Goal: Task Accomplishment & Management: Manage account settings

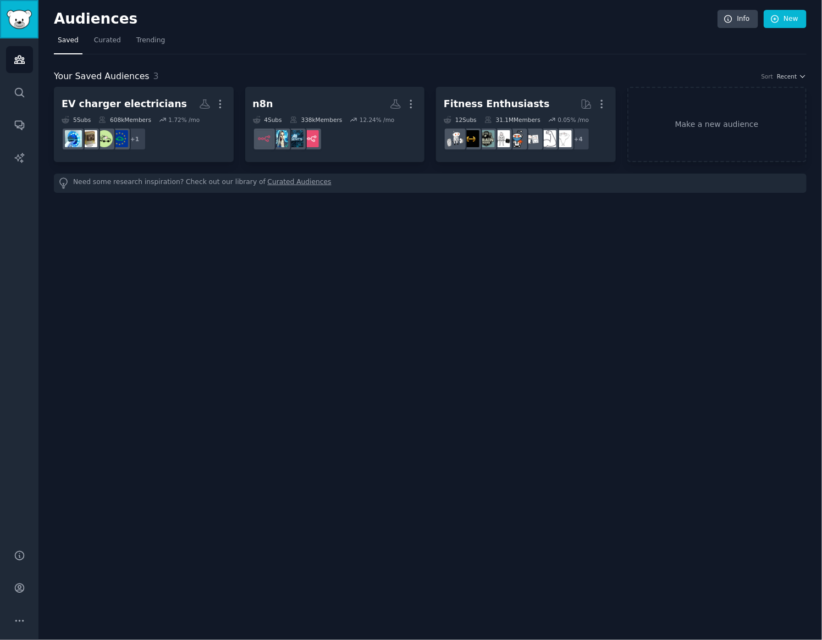
click at [24, 18] on img "Sidebar" at bounding box center [19, 19] width 25 height 19
click at [25, 584] on link "Account" at bounding box center [19, 588] width 27 height 27
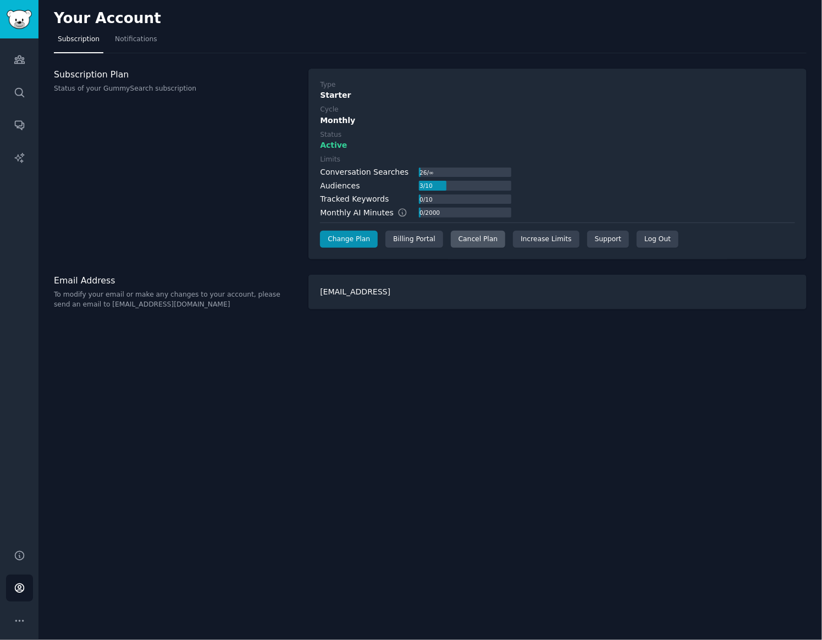
click at [486, 232] on div "Cancel Plan" at bounding box center [478, 240] width 54 height 18
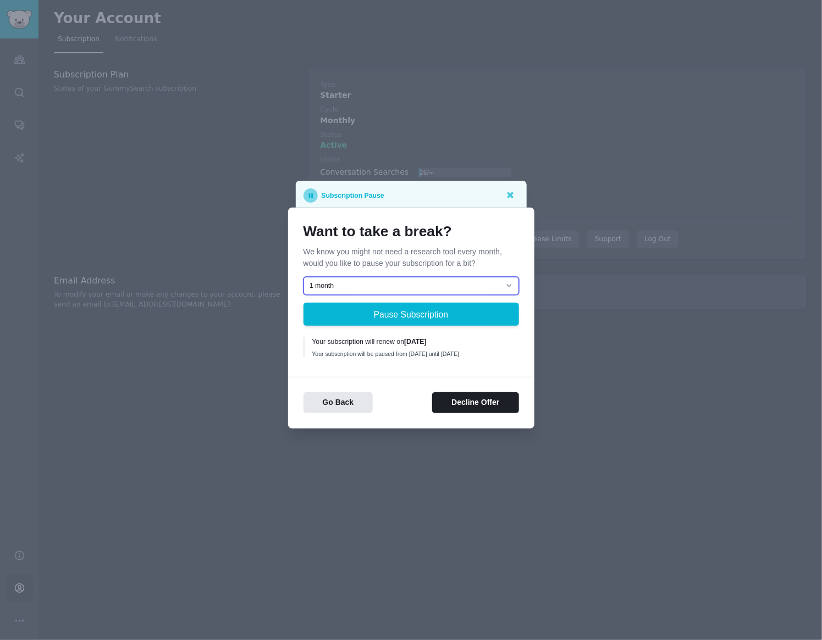
click at [411, 281] on select "1 month 2 months 3 months Choose a custom date to resume" at bounding box center [410, 286] width 215 height 19
click at [473, 410] on button "Decline Offer" at bounding box center [475, 402] width 86 height 21
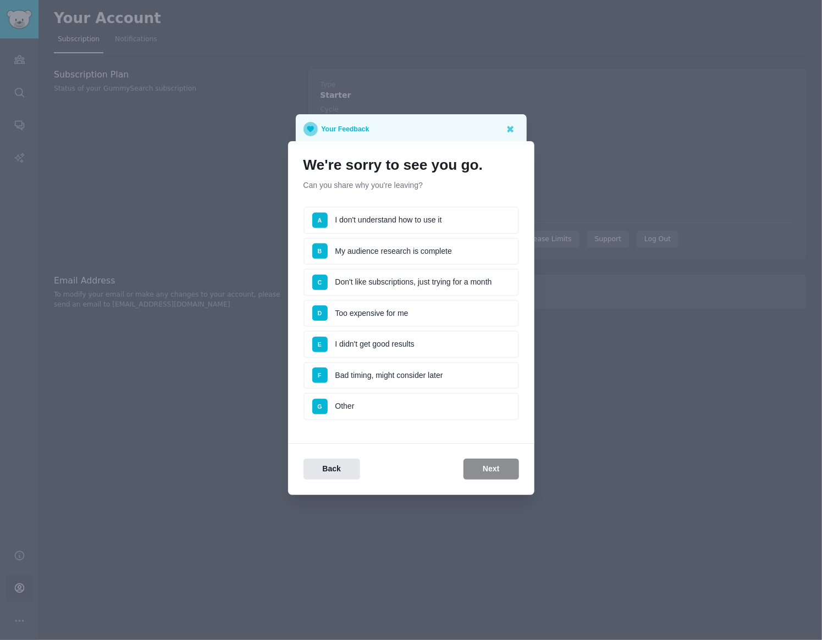
click at [381, 215] on li "A I don't understand how to use it" at bounding box center [410, 220] width 215 height 27
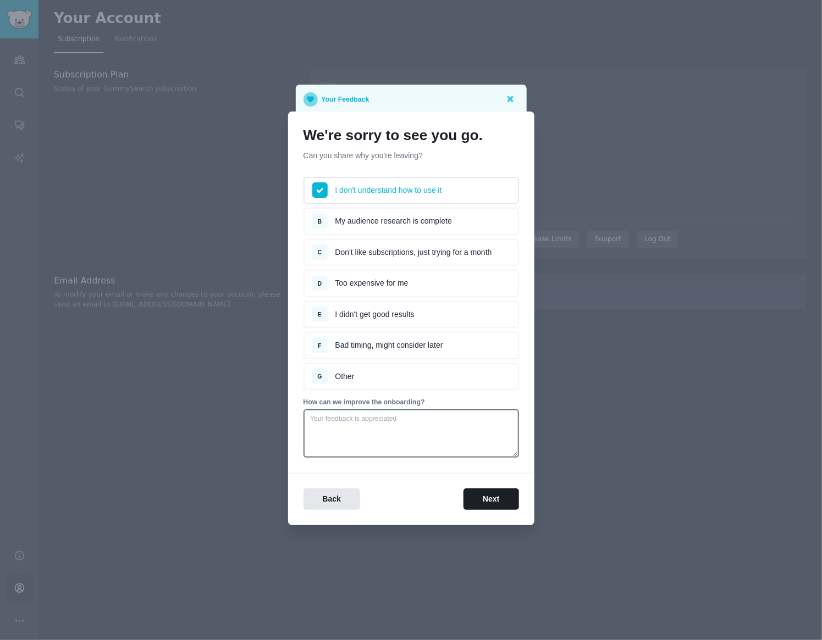
click at [400, 220] on li "B My audience research is complete" at bounding box center [410, 221] width 215 height 27
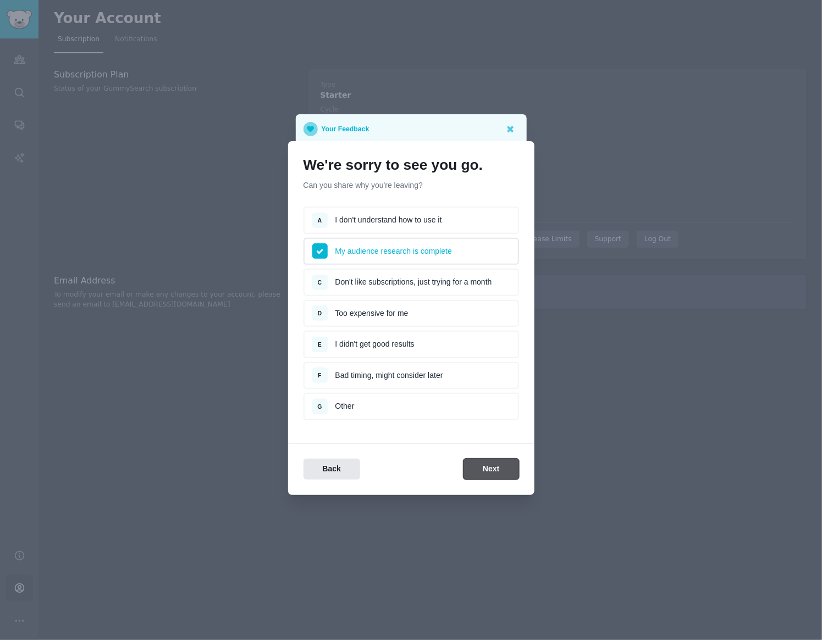
click at [500, 462] on button "Next" at bounding box center [490, 469] width 55 height 21
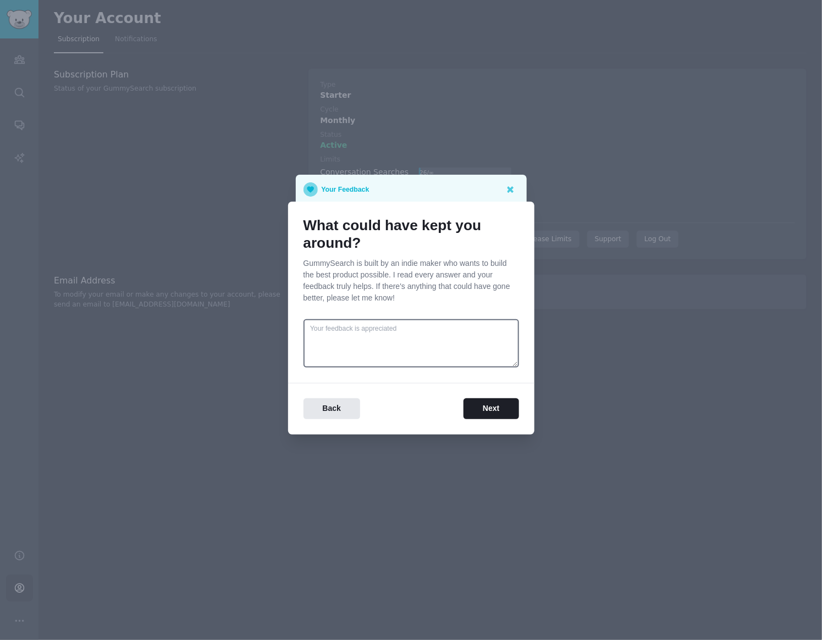
click at [419, 406] on div "Back Next" at bounding box center [411, 408] width 246 height 21
click at [416, 353] on textarea at bounding box center [410, 343] width 215 height 48
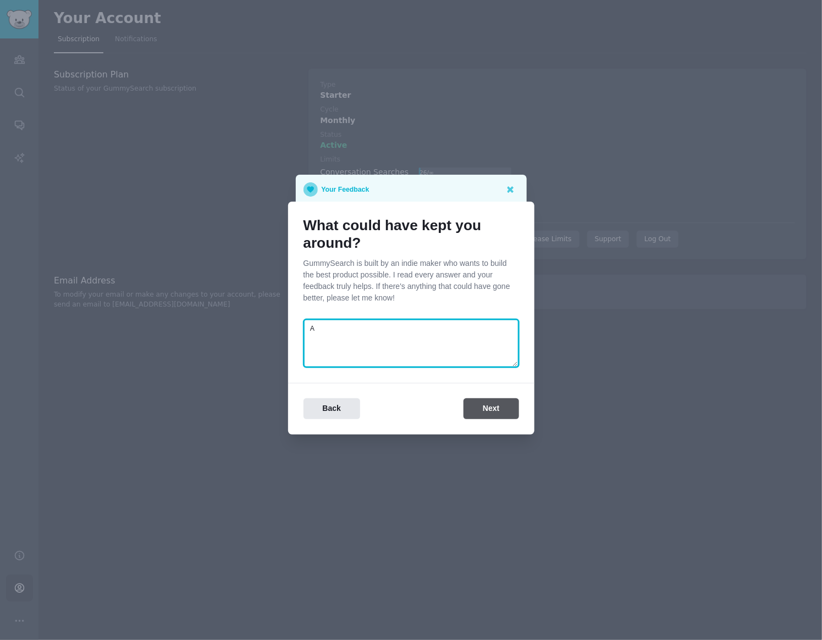
type textarea "A"
click at [505, 414] on button "Next" at bounding box center [490, 408] width 55 height 21
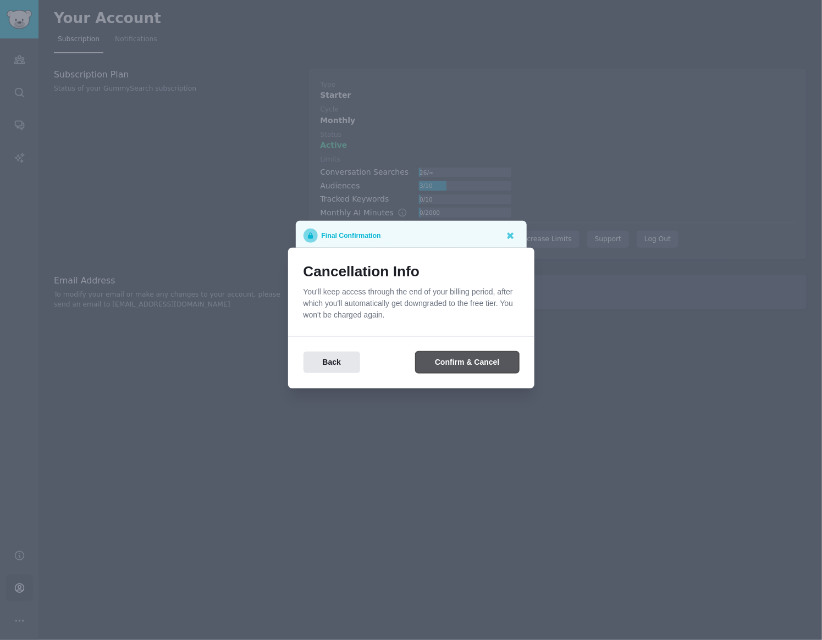
click at [484, 368] on button "Confirm & Cancel" at bounding box center [466, 362] width 103 height 21
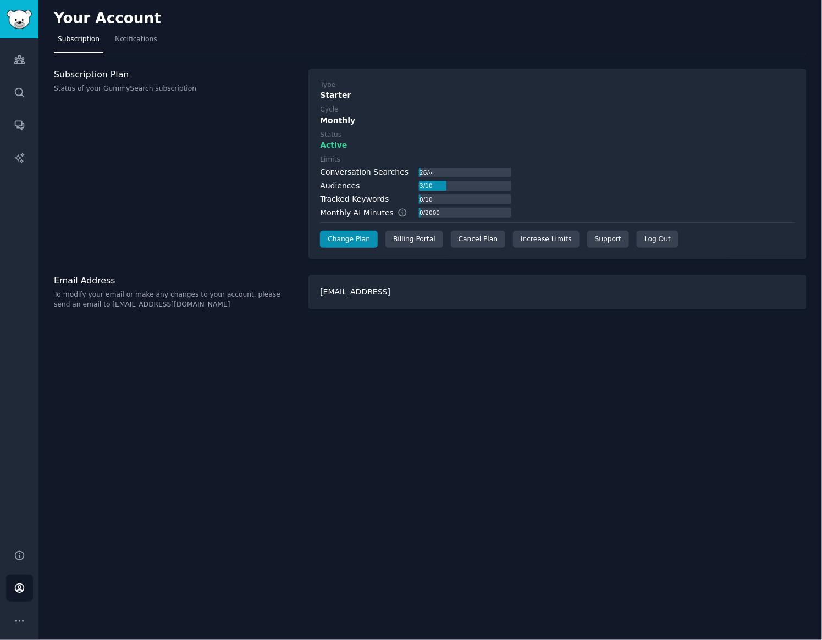
click at [365, 18] on div "Your Account" at bounding box center [430, 20] width 752 height 21
click at [16, 64] on icon "Sidebar" at bounding box center [20, 60] width 12 height 12
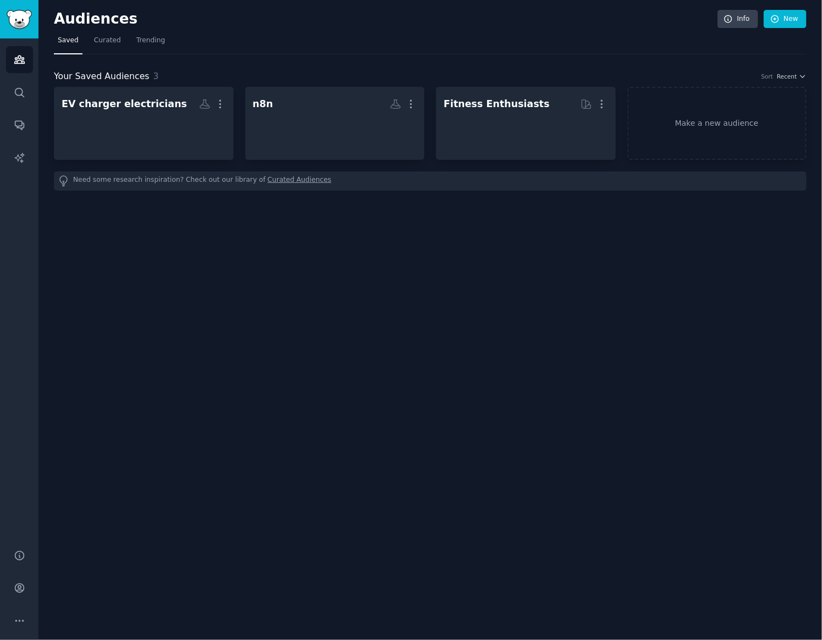
click at [325, 47] on nav "Saved Curated Trending" at bounding box center [430, 43] width 752 height 23
